Goal: Transaction & Acquisition: Purchase product/service

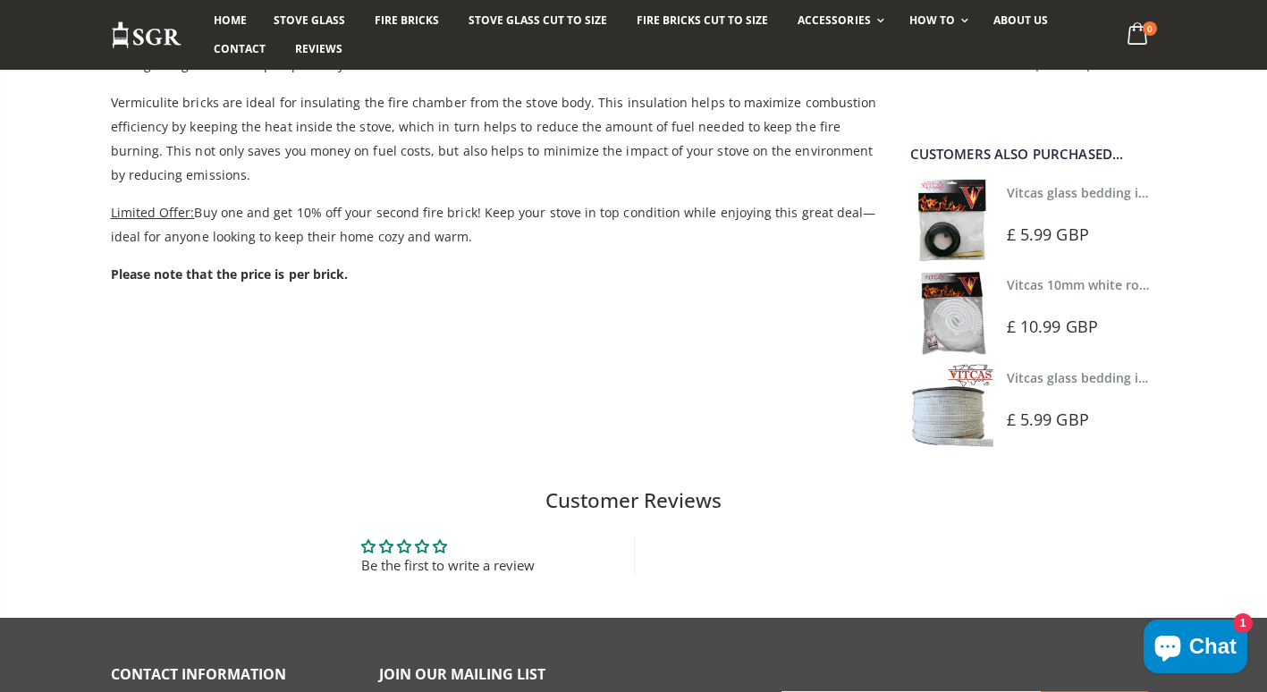
scroll to position [626, 0]
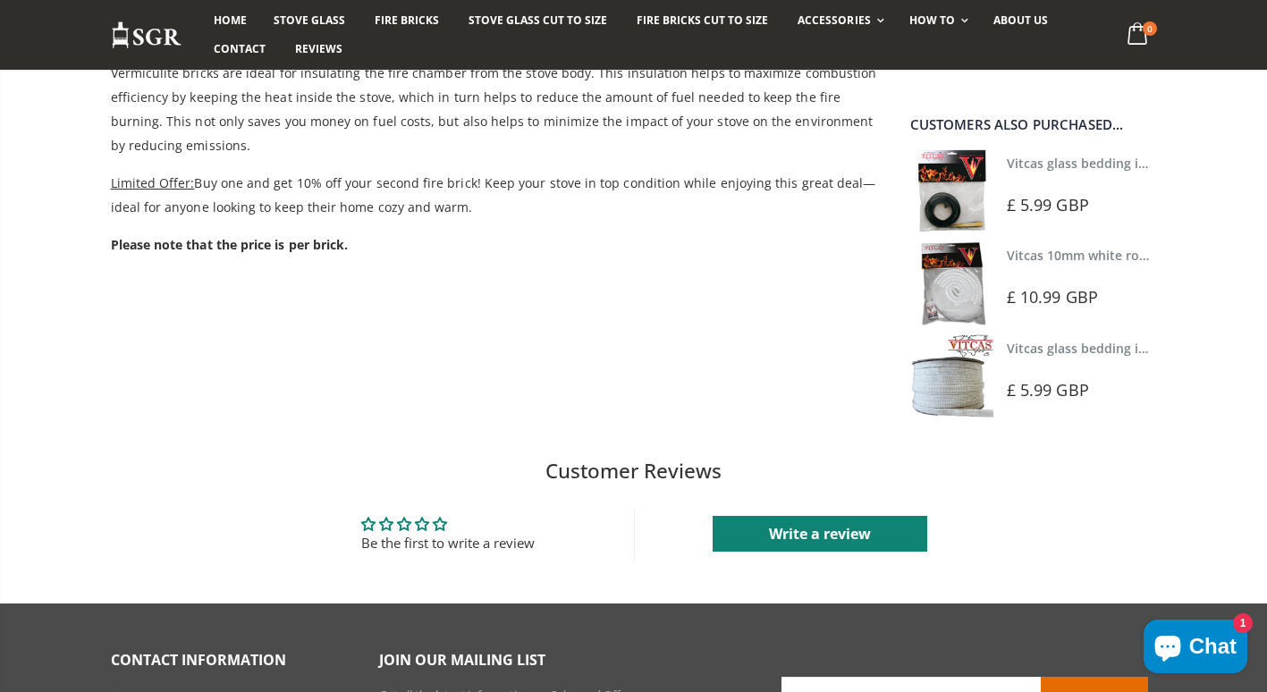
click at [1074, 256] on link "Vitcas 10mm white rope kit - includes rope seal and glue!" at bounding box center [1182, 255] width 351 height 17
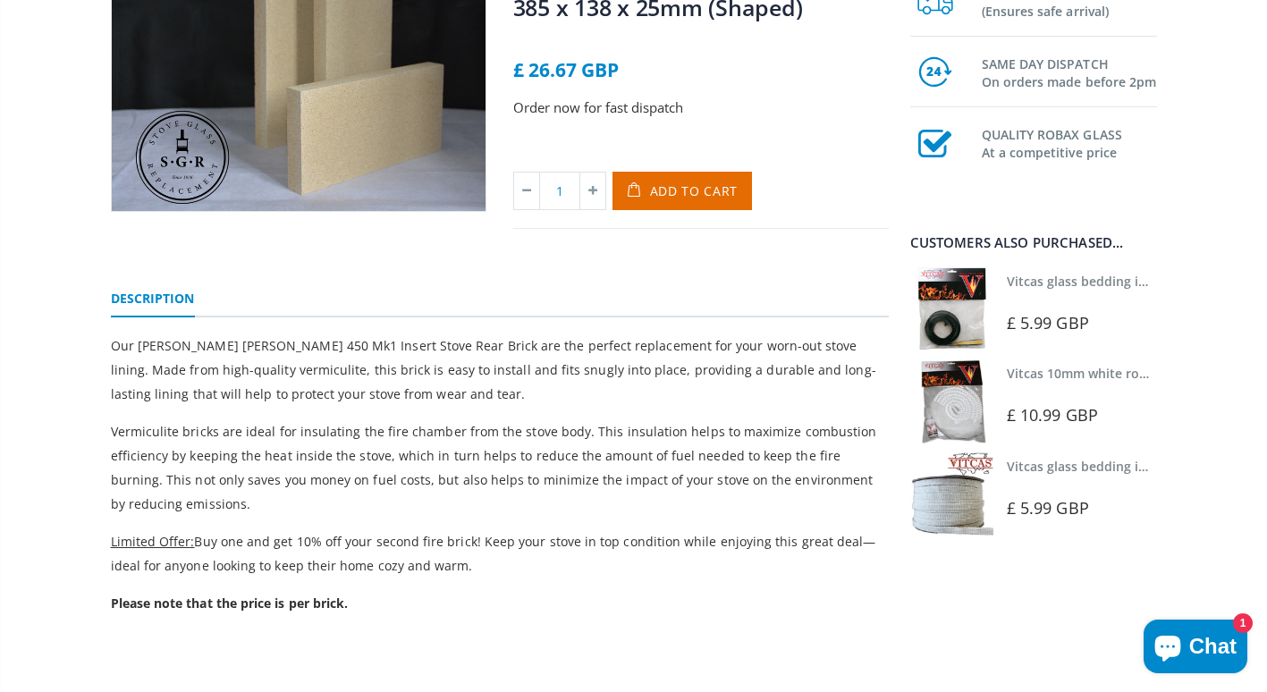
scroll to position [0, 0]
